Goal: Task Accomplishment & Management: Use online tool/utility

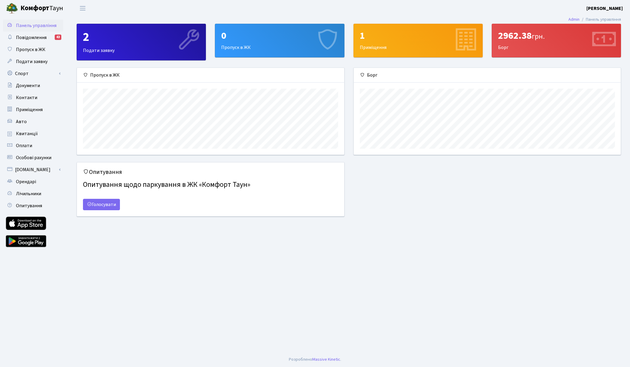
scroll to position [87, 267]
click at [26, 70] on link "Спорт" at bounding box center [33, 74] width 60 height 12
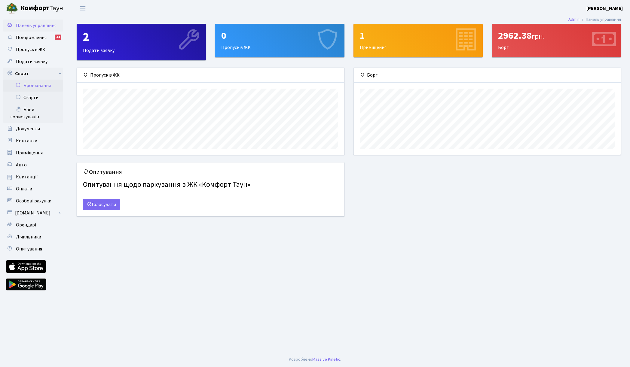
click at [38, 84] on link "Бронювання" at bounding box center [33, 86] width 60 height 12
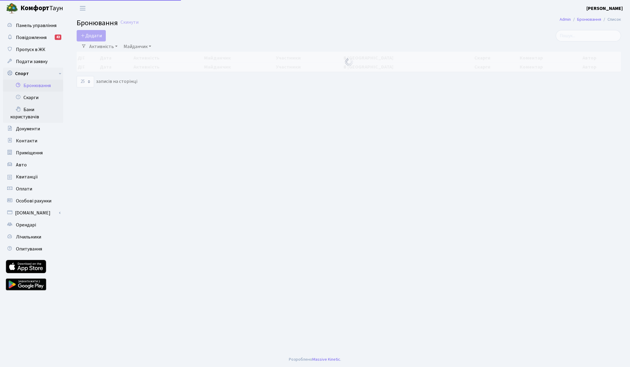
select select "25"
click at [81, 35] on icon "button" at bounding box center [83, 35] width 5 height 5
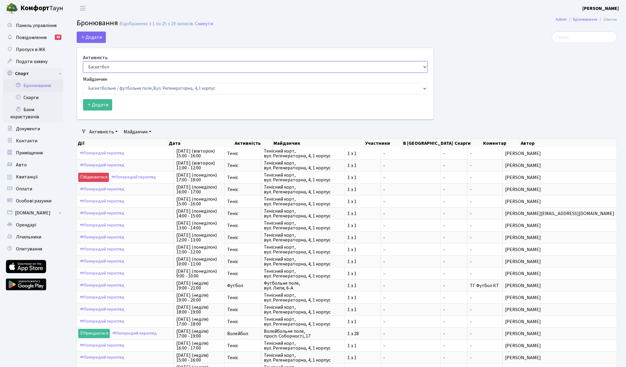
click at [104, 72] on select "Баскетбол Волейбол Йога Катання на роликах Настільний теніс Теніс Футбол Фітнес" at bounding box center [255, 66] width 344 height 11
select select "1"
click at [83, 61] on select "Баскетбол Волейбол Йога Катання на роликах Настільний теніс Теніс Футбол Фітнес" at bounding box center [255, 66] width 344 height 11
click at [106, 85] on select "Баскетбольне / футбольне поле, Вул. Регенераторна, 4, 1 корпус Баскетбольне пол…" at bounding box center [255, 88] width 344 height 11
select select "1"
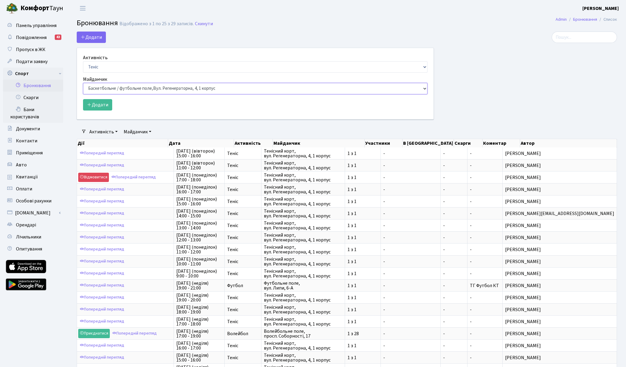
click at [83, 83] on select "Баскетбольне / футбольне поле, Вул. Регенераторна, 4, 1 корпус Баскетбольне пол…" at bounding box center [255, 88] width 344 height 11
click at [104, 105] on button "Додати" at bounding box center [97, 104] width 29 height 11
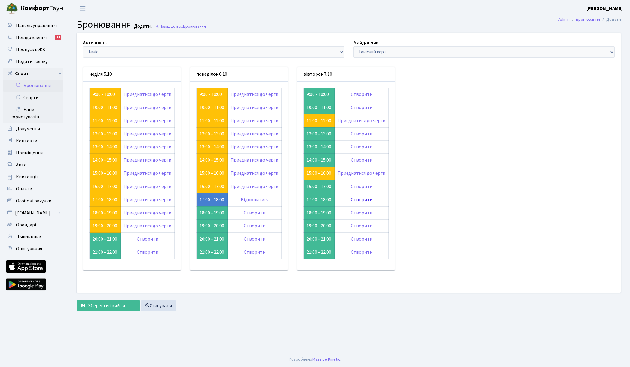
click at [359, 199] on link "Створити" at bounding box center [362, 200] width 22 height 7
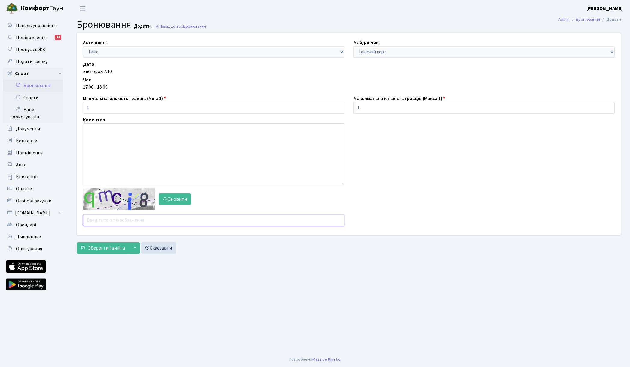
click at [102, 220] on input "text" at bounding box center [214, 220] width 262 height 11
type input "nruf2"
click at [77, 243] on button "Зберегти і вийти" at bounding box center [103, 248] width 52 height 11
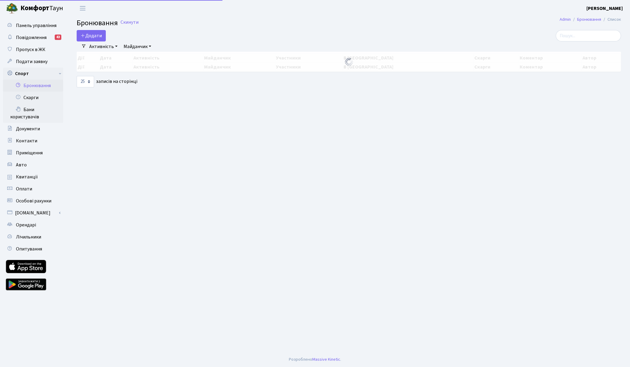
select select "25"
